Goal: Task Accomplishment & Management: Use online tool/utility

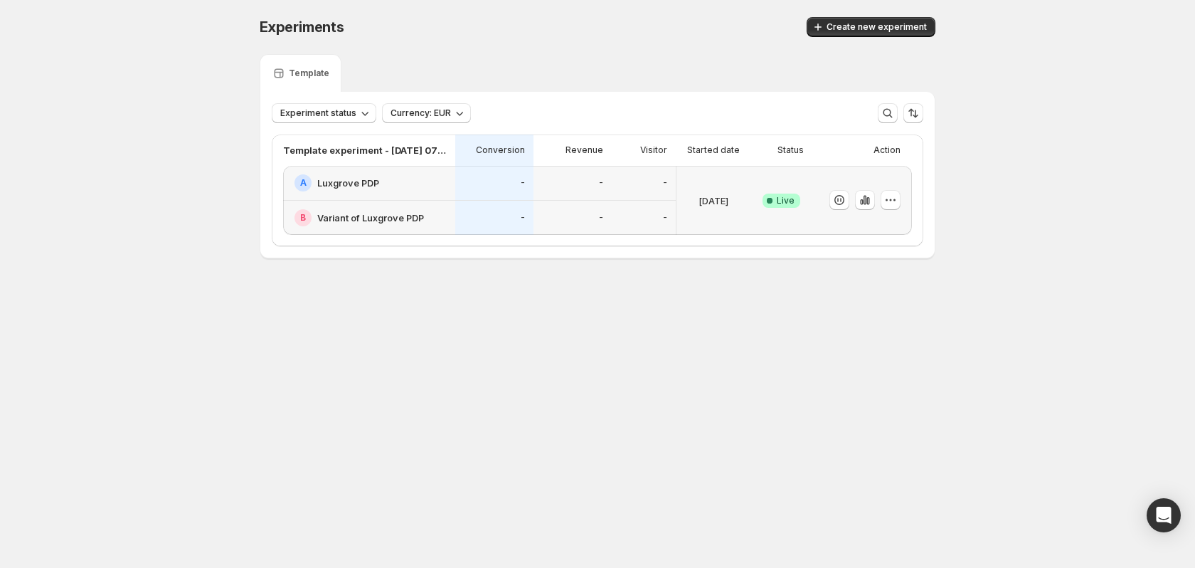
click at [546, 199] on div "-" at bounding box center [573, 183] width 78 height 35
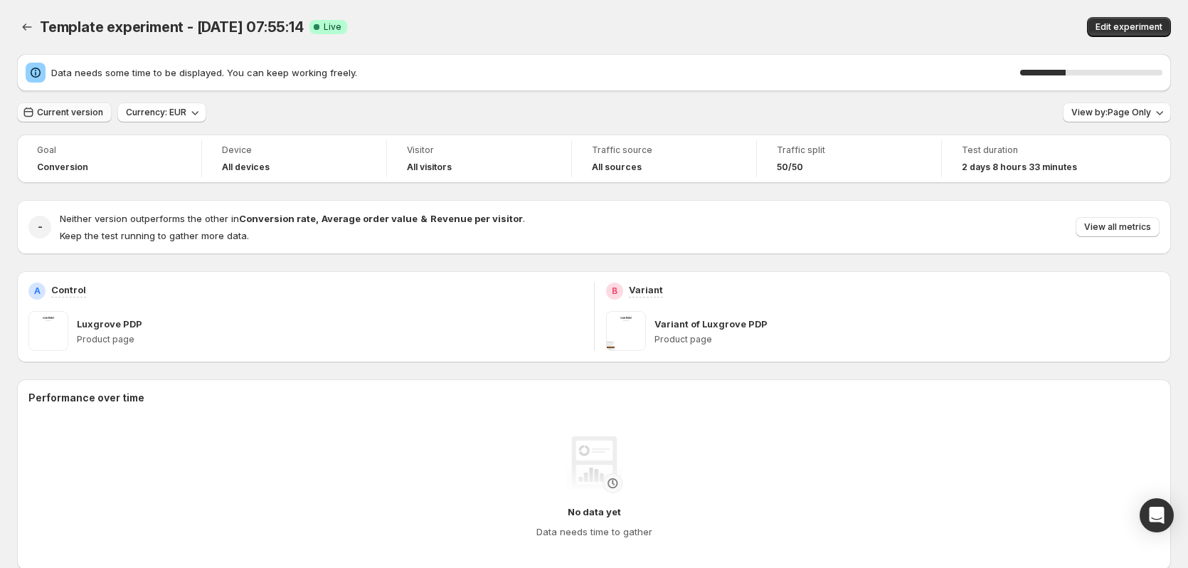
click at [75, 115] on span "Current version" at bounding box center [70, 112] width 66 height 11
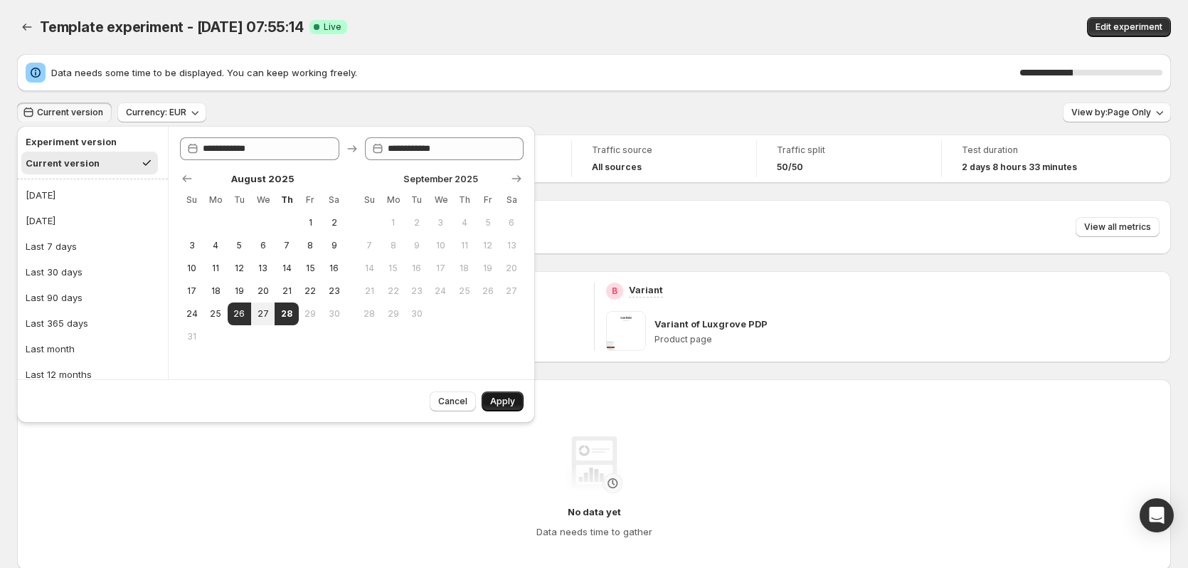
click at [494, 403] on span "Apply" at bounding box center [502, 401] width 25 height 11
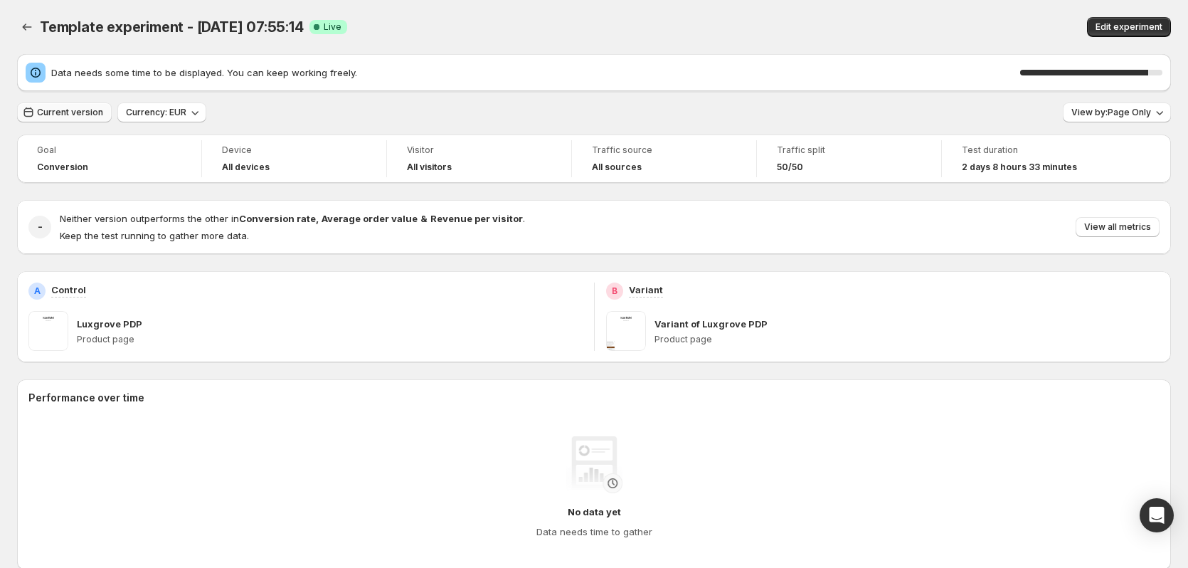
click at [75, 113] on span "Current version" at bounding box center [70, 112] width 66 height 11
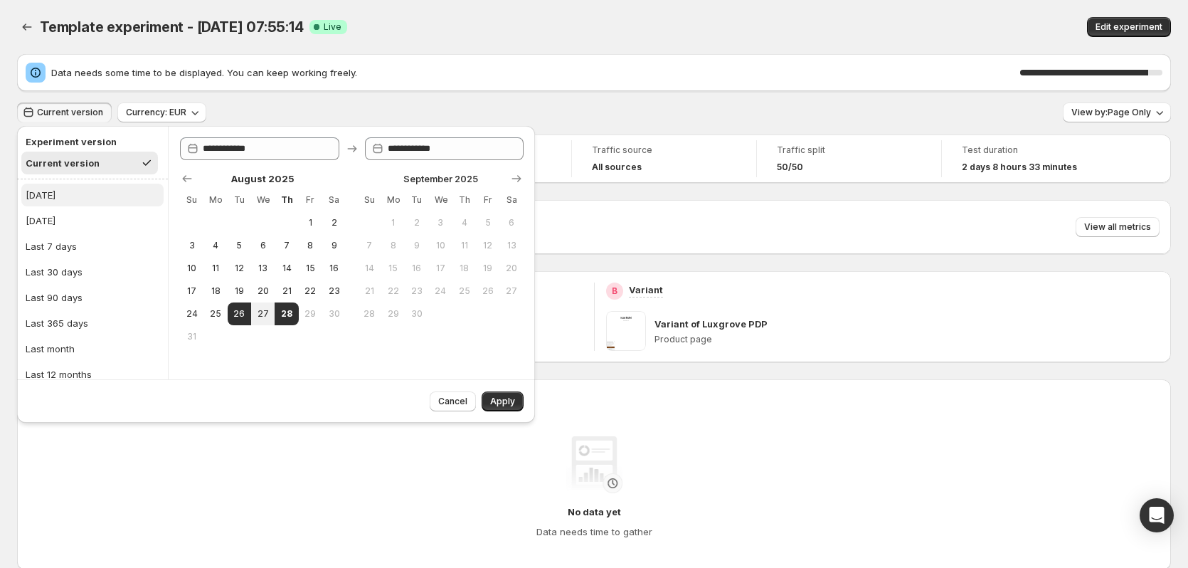
click at [74, 186] on button "[DATE]" at bounding box center [92, 195] width 142 height 23
type input "**********"
click at [516, 410] on button "Apply" at bounding box center [503, 401] width 42 height 20
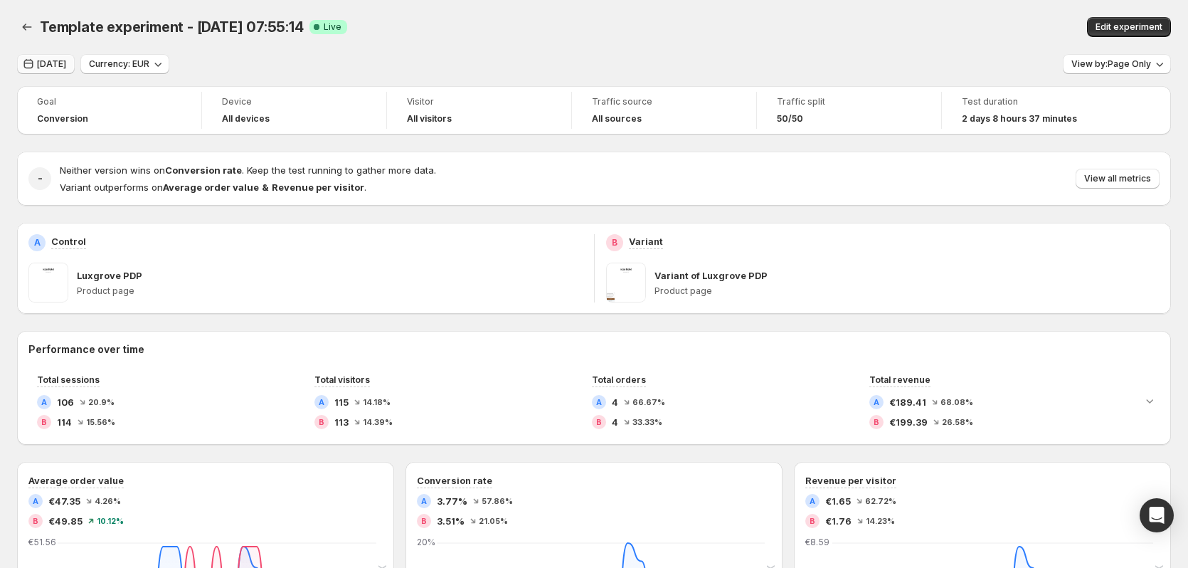
click at [58, 68] on span "[DATE]" at bounding box center [51, 63] width 29 height 11
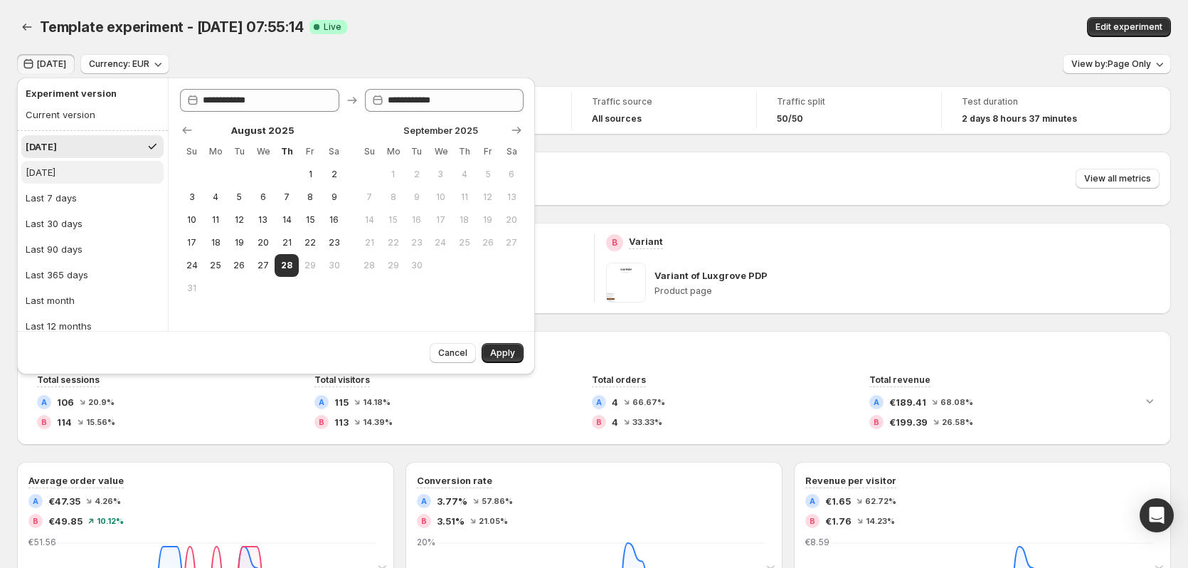
click at [98, 181] on button "[DATE]" at bounding box center [92, 172] width 142 height 23
type input "**********"
click at [494, 346] on button "Apply" at bounding box center [503, 353] width 42 height 20
